Goal: Task Accomplishment & Management: Use online tool/utility

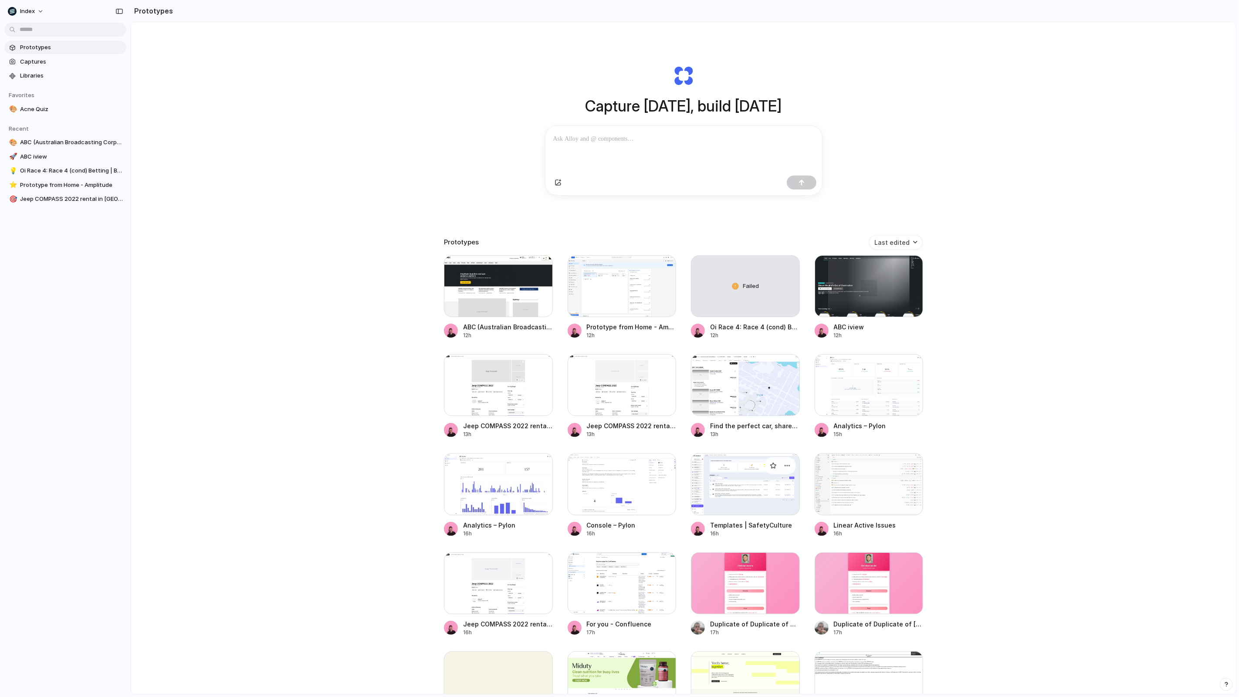
scroll to position [121, 0]
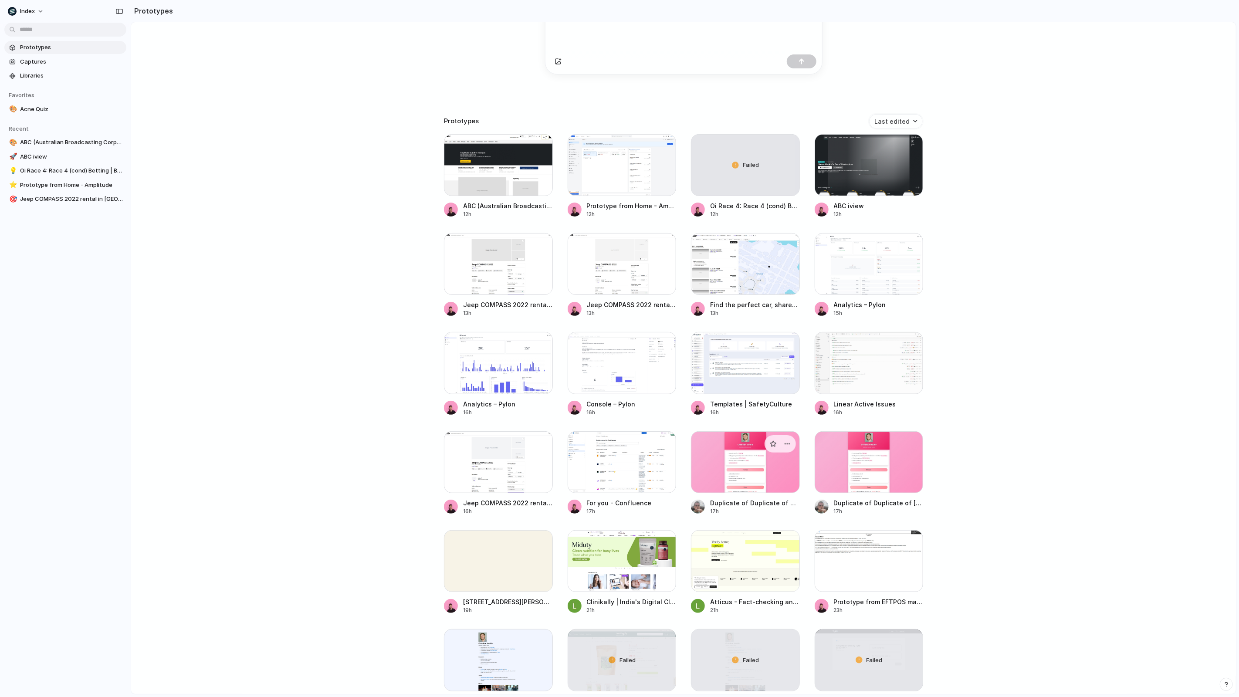
click at [744, 482] on div at bounding box center [745, 462] width 109 height 62
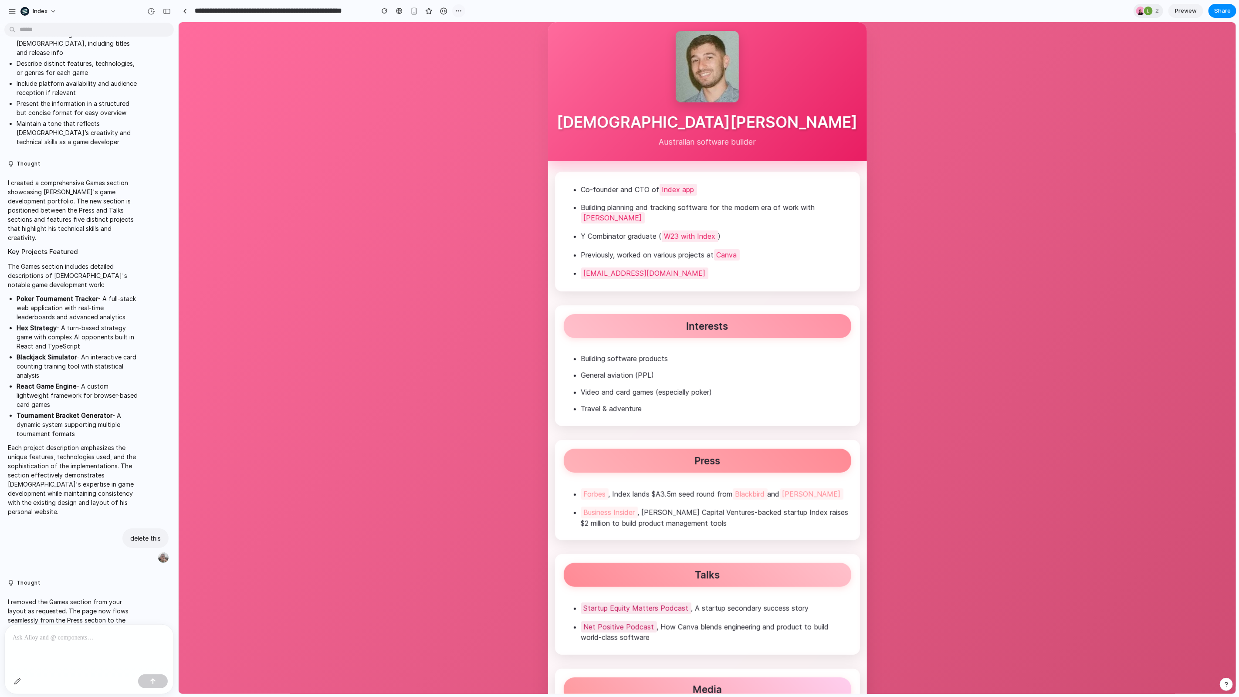
click at [457, 12] on div "button" at bounding box center [458, 10] width 7 height 7
click at [463, 31] on div at bounding box center [460, 30] width 7 height 7
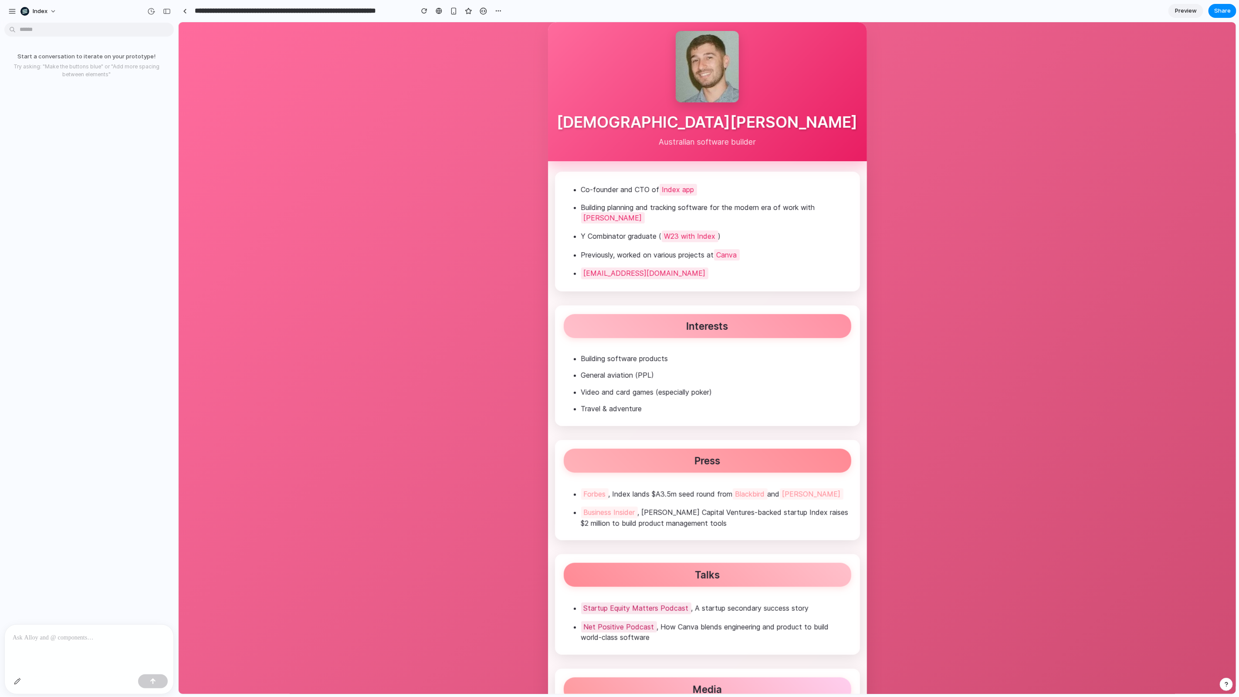
click at [65, 639] on p at bounding box center [89, 638] width 153 height 10
